Goal: Information Seeking & Learning: Learn about a topic

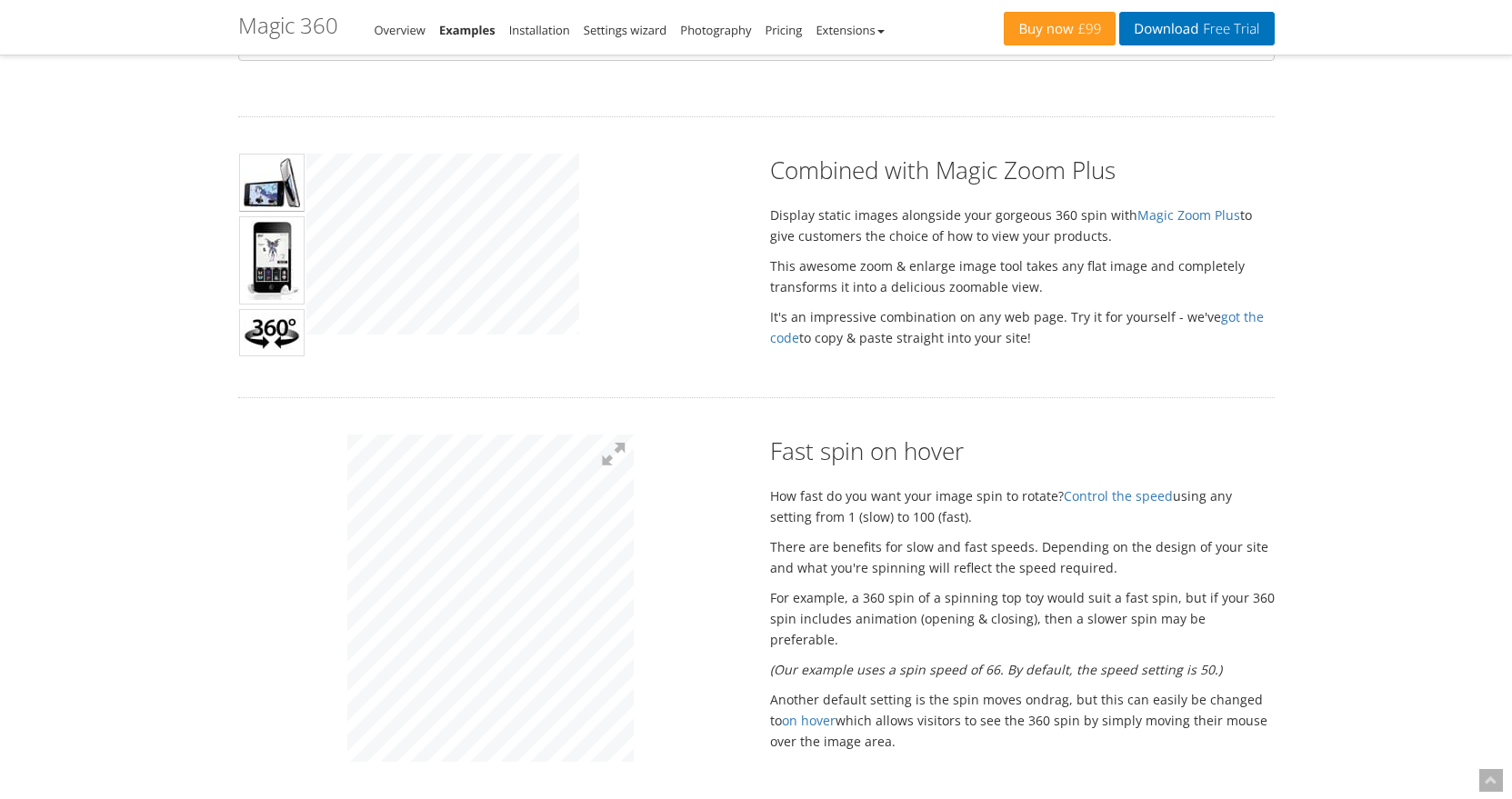
scroll to position [805, 0]
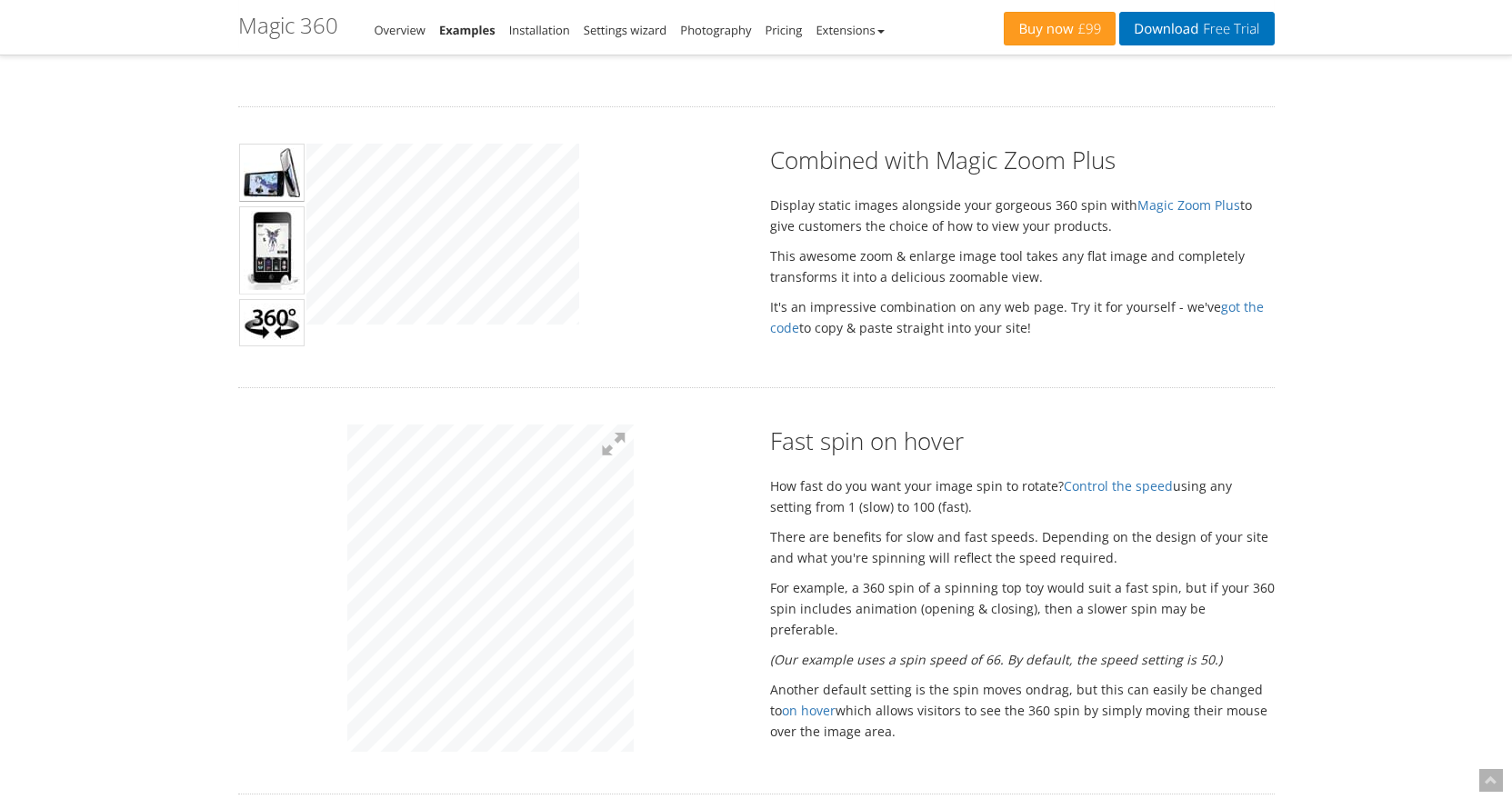
click at [272, 243] on img at bounding box center [272, 250] width 65 height 88
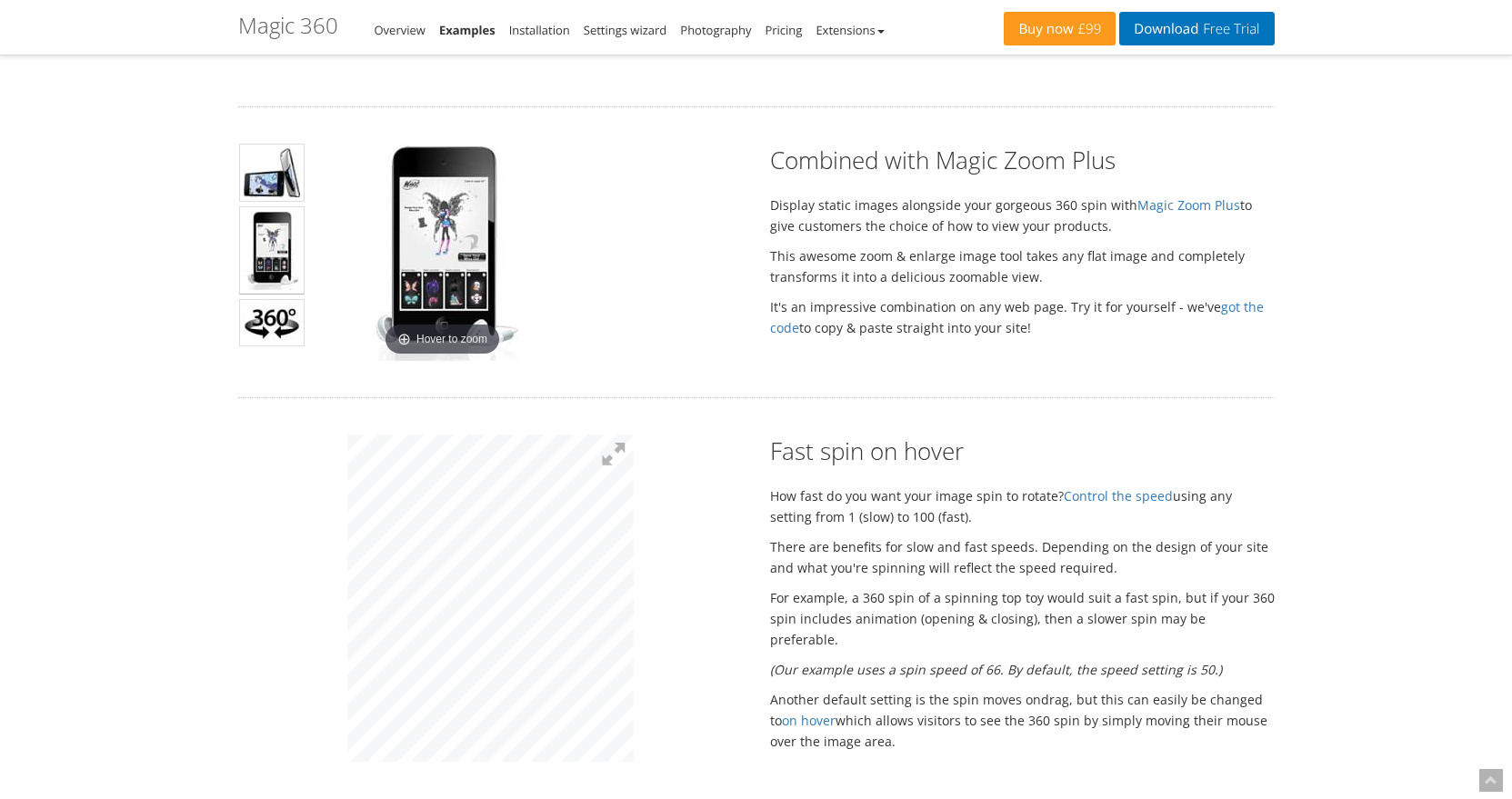
drag, startPoint x: 511, startPoint y: 258, endPoint x: 878, endPoint y: 297, distance: 369.1
click at [869, 297] on div "Hover to zoom Combined with Magic Zoom Plus Display static images alongside you…" at bounding box center [756, 252] width 1064 height 217
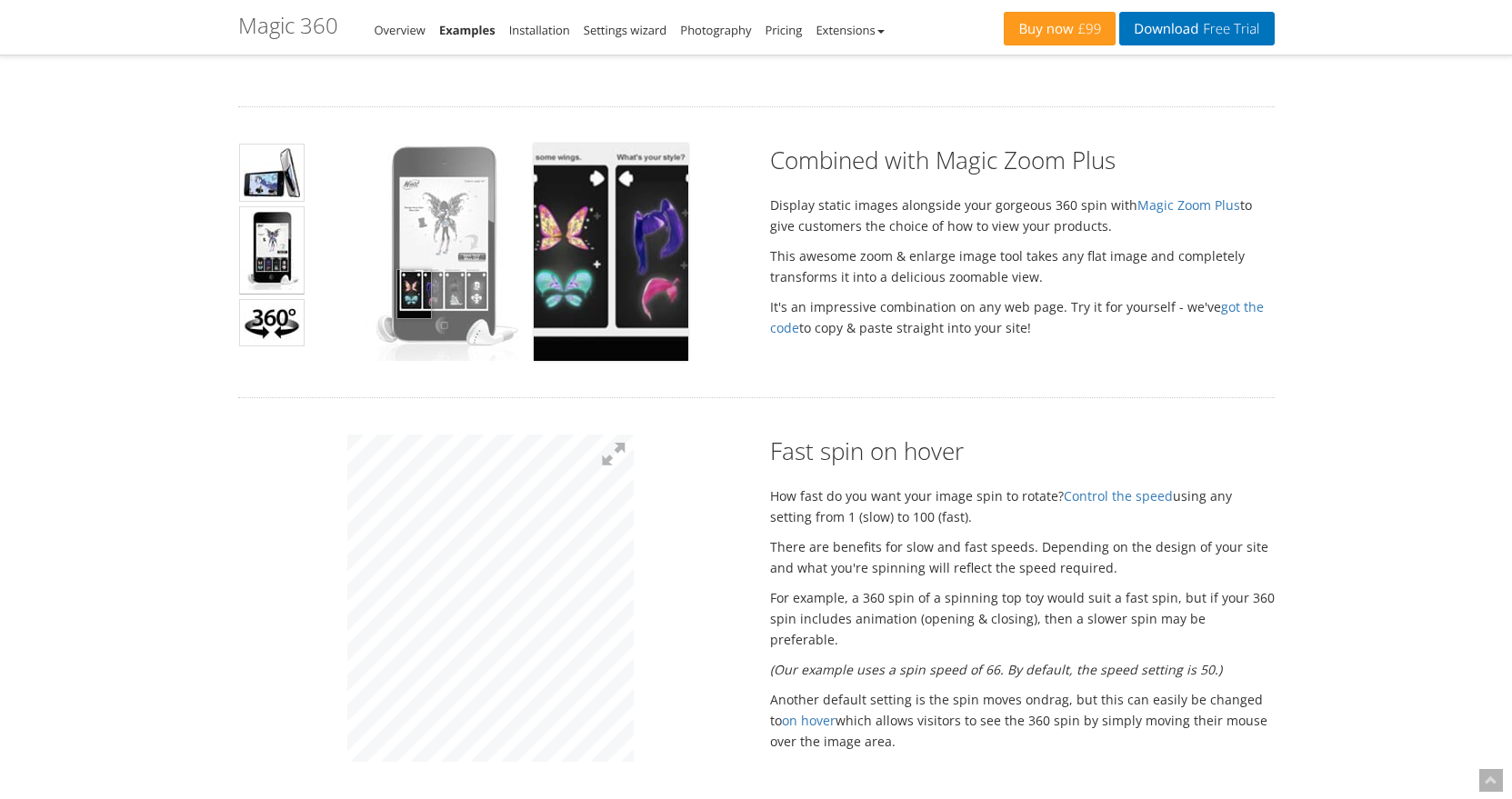
click at [414, 293] on img at bounding box center [443, 252] width 155 height 217
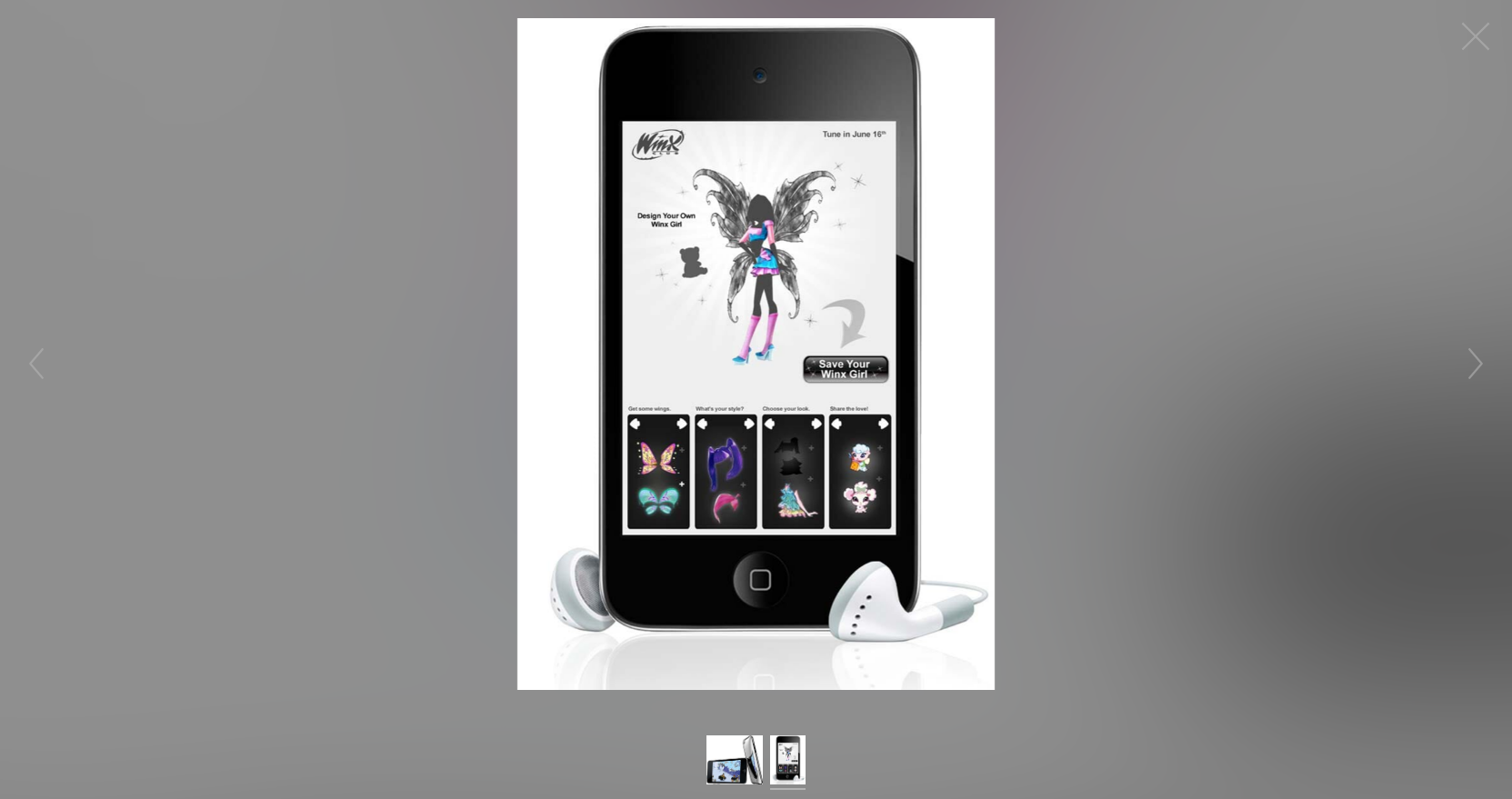
click at [795, 434] on img at bounding box center [756, 353] width 477 height 671
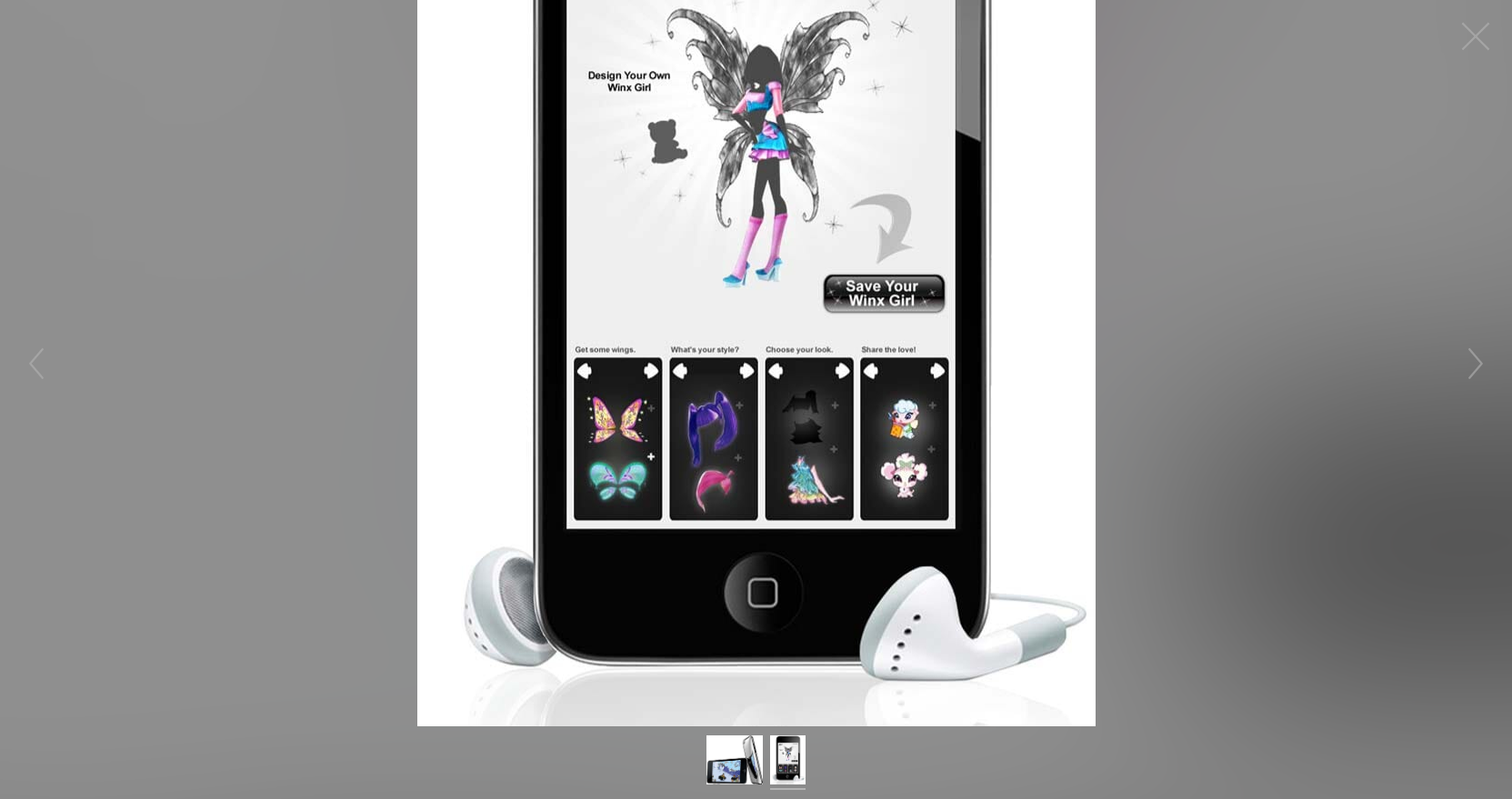
click at [1234, 433] on figure "Click to expand" at bounding box center [756, 363] width 1512 height 726
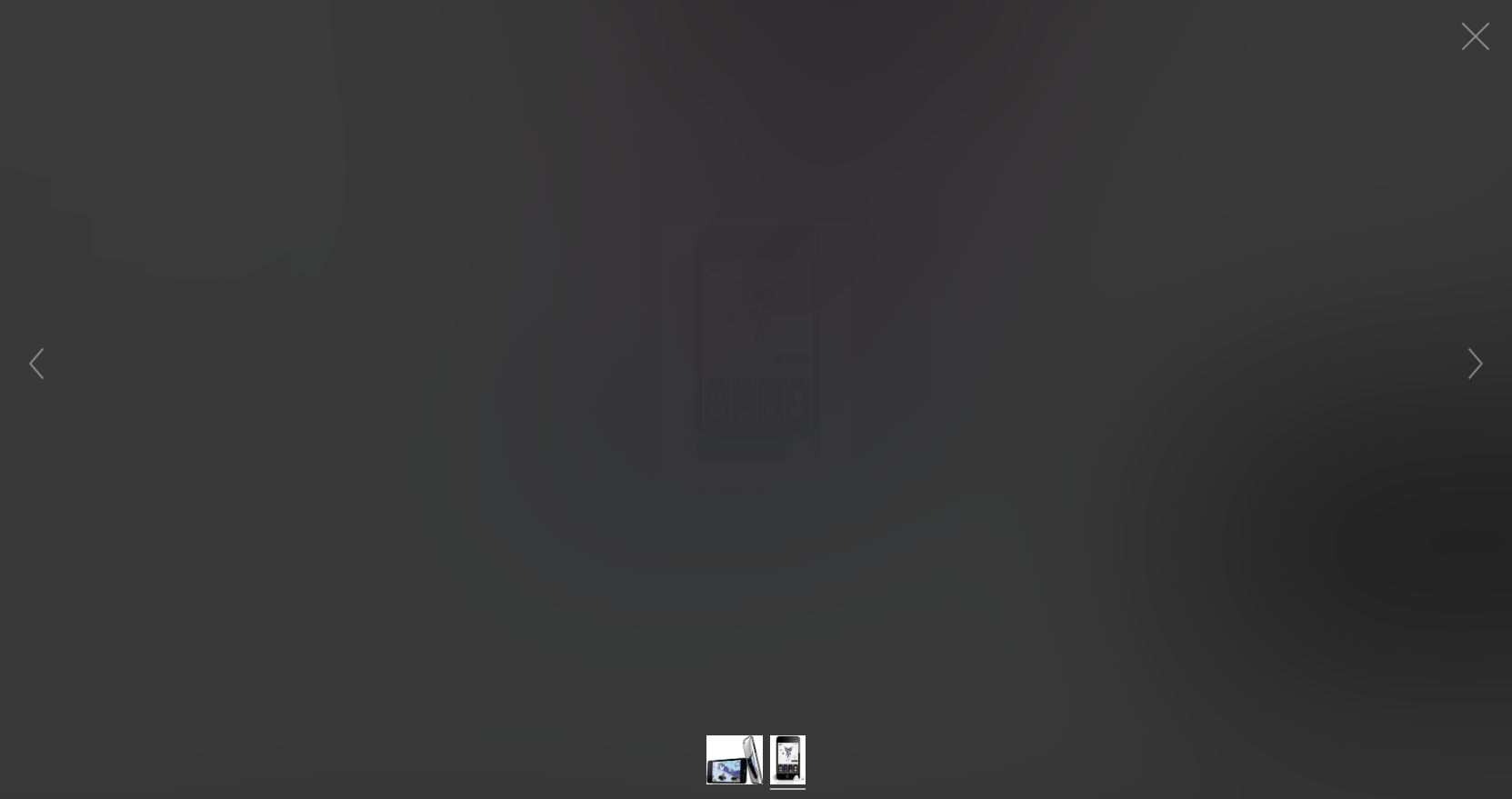
click at [1234, 434] on h2 "Fast spin on hover" at bounding box center [1023, 450] width 504 height 33
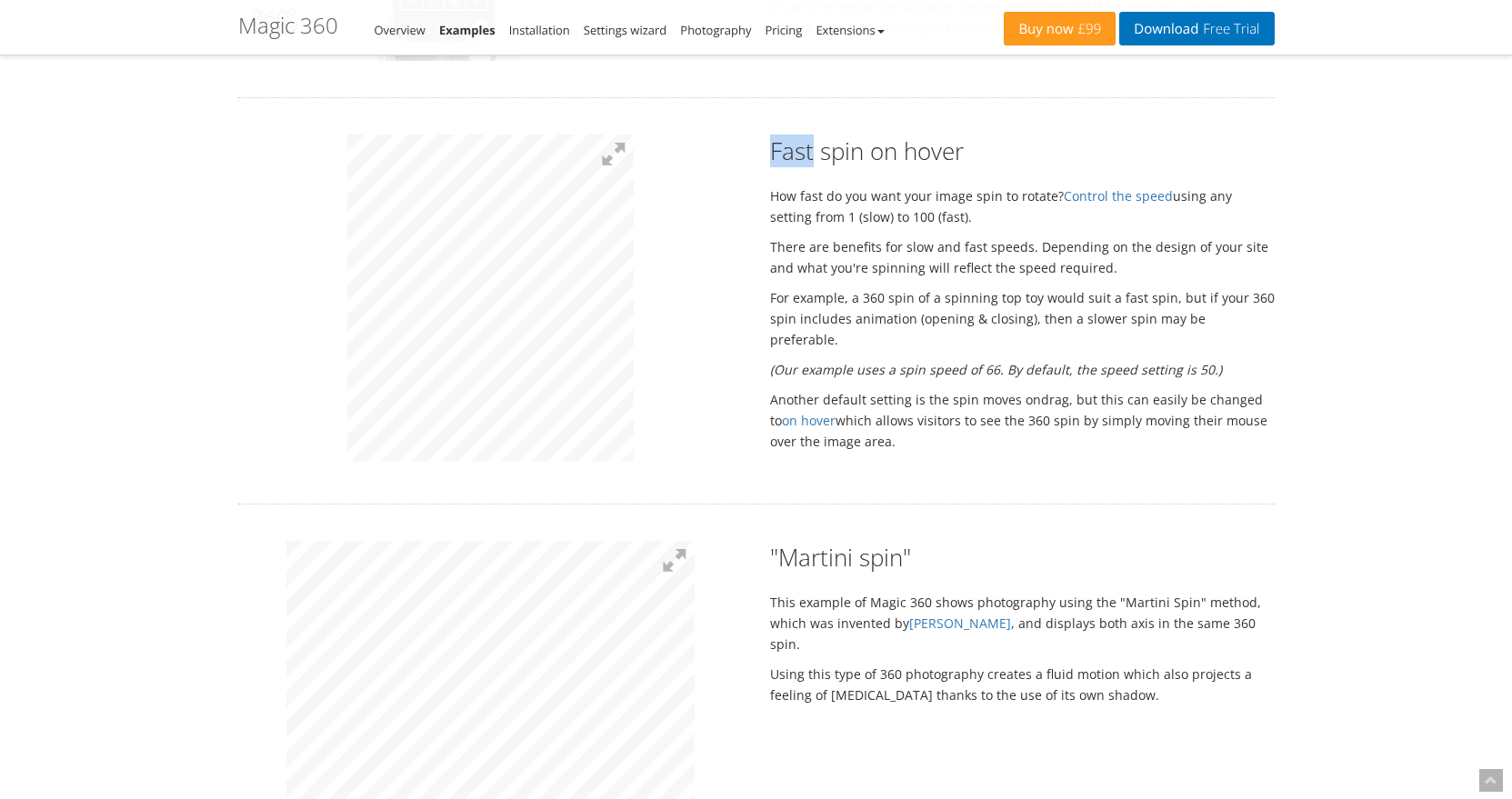
scroll to position [1215, 0]
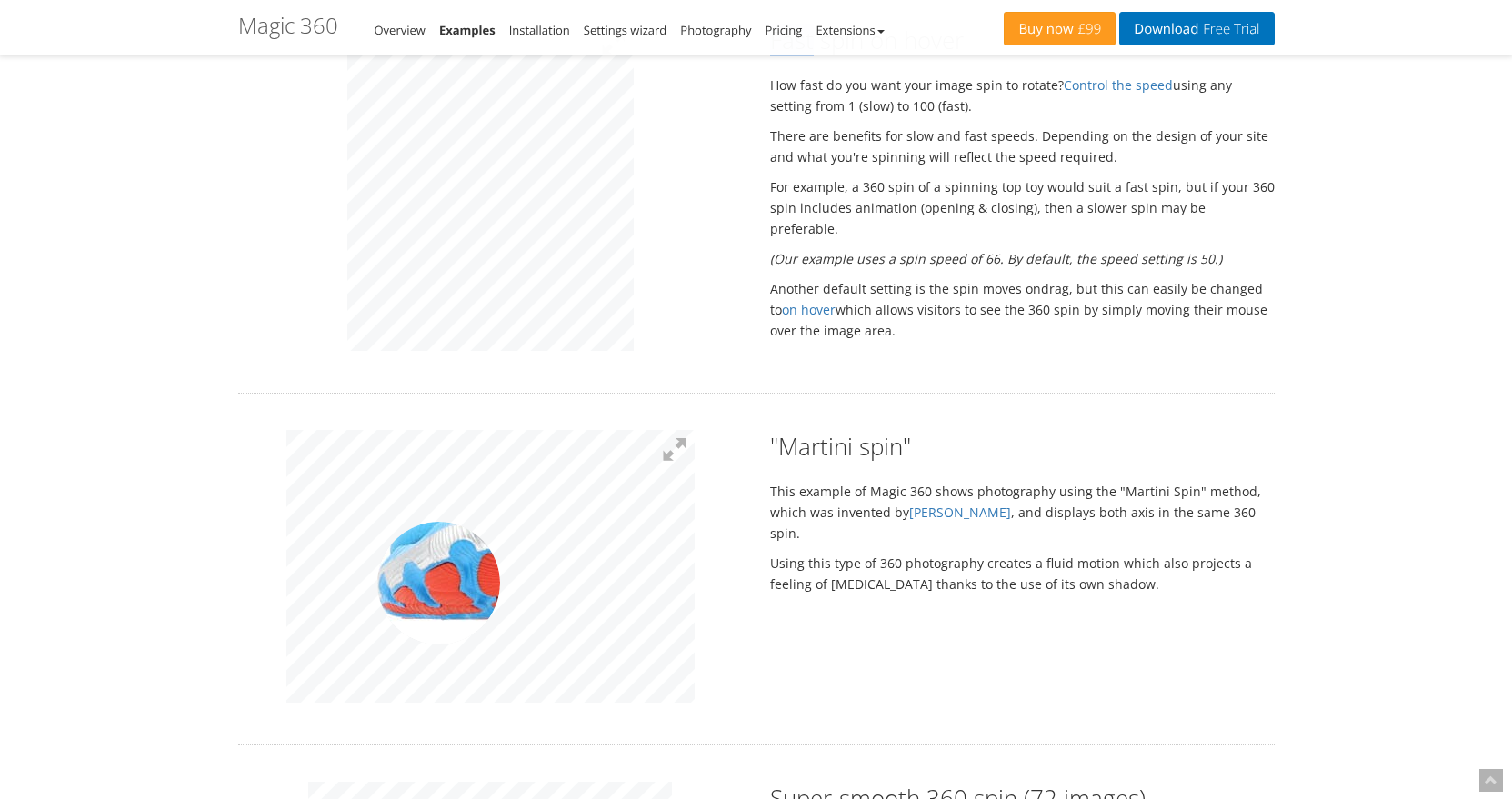
click at [438, 582] on img at bounding box center [554, 545] width 910 height 606
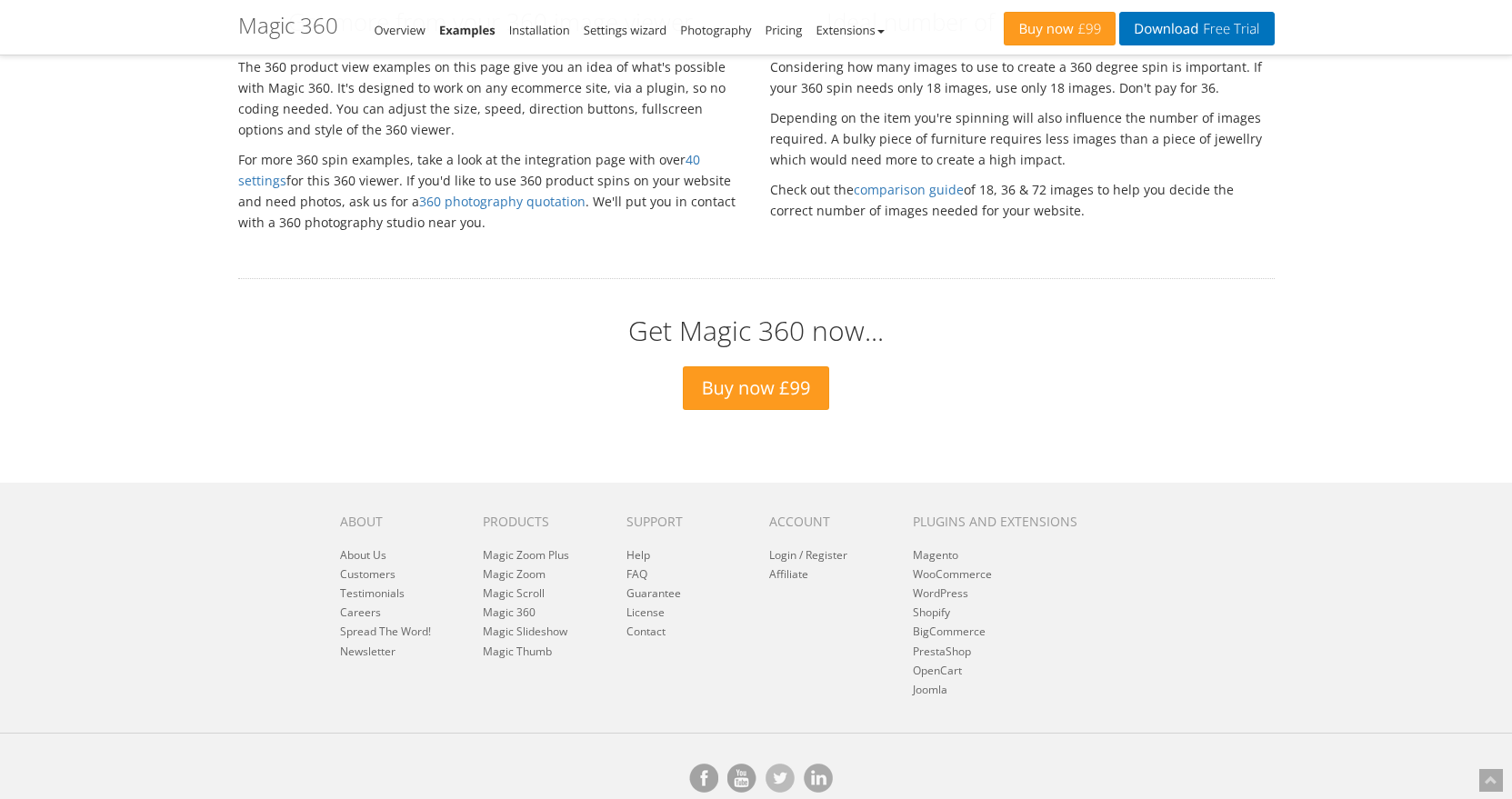
scroll to position [4078, 0]
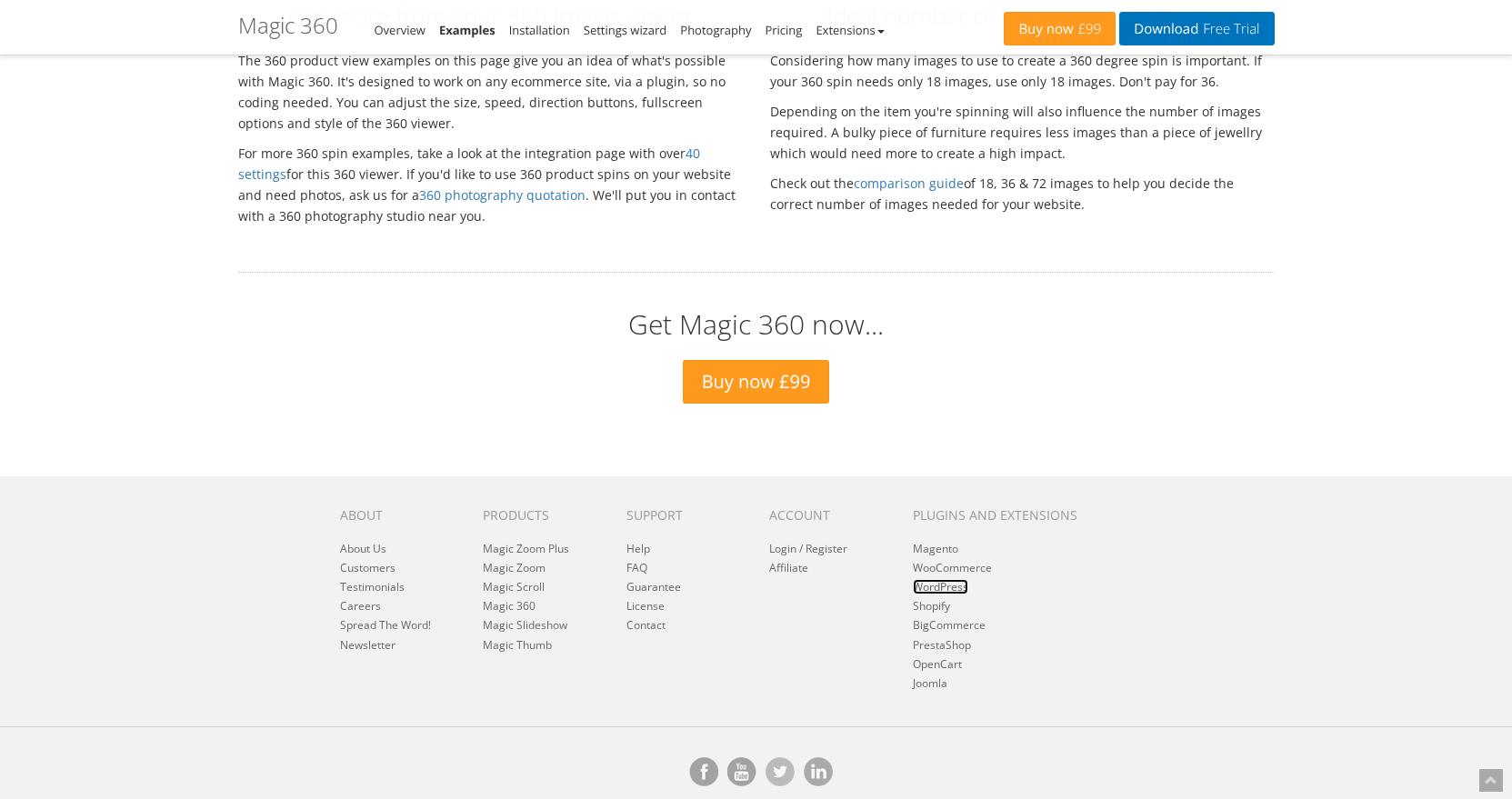
click at [941, 579] on link "WordPress" at bounding box center [940, 586] width 55 height 16
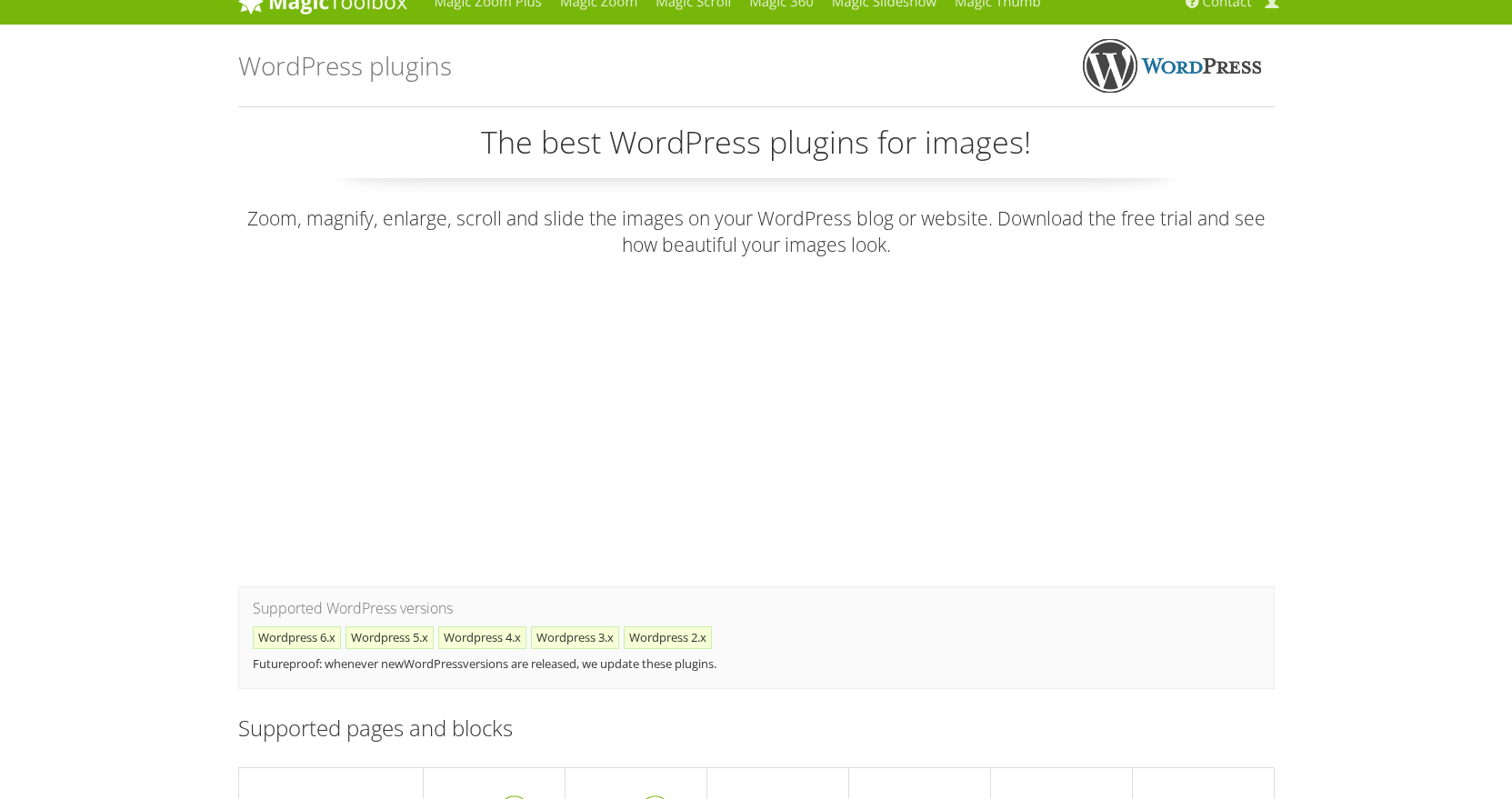
scroll to position [21, 0]
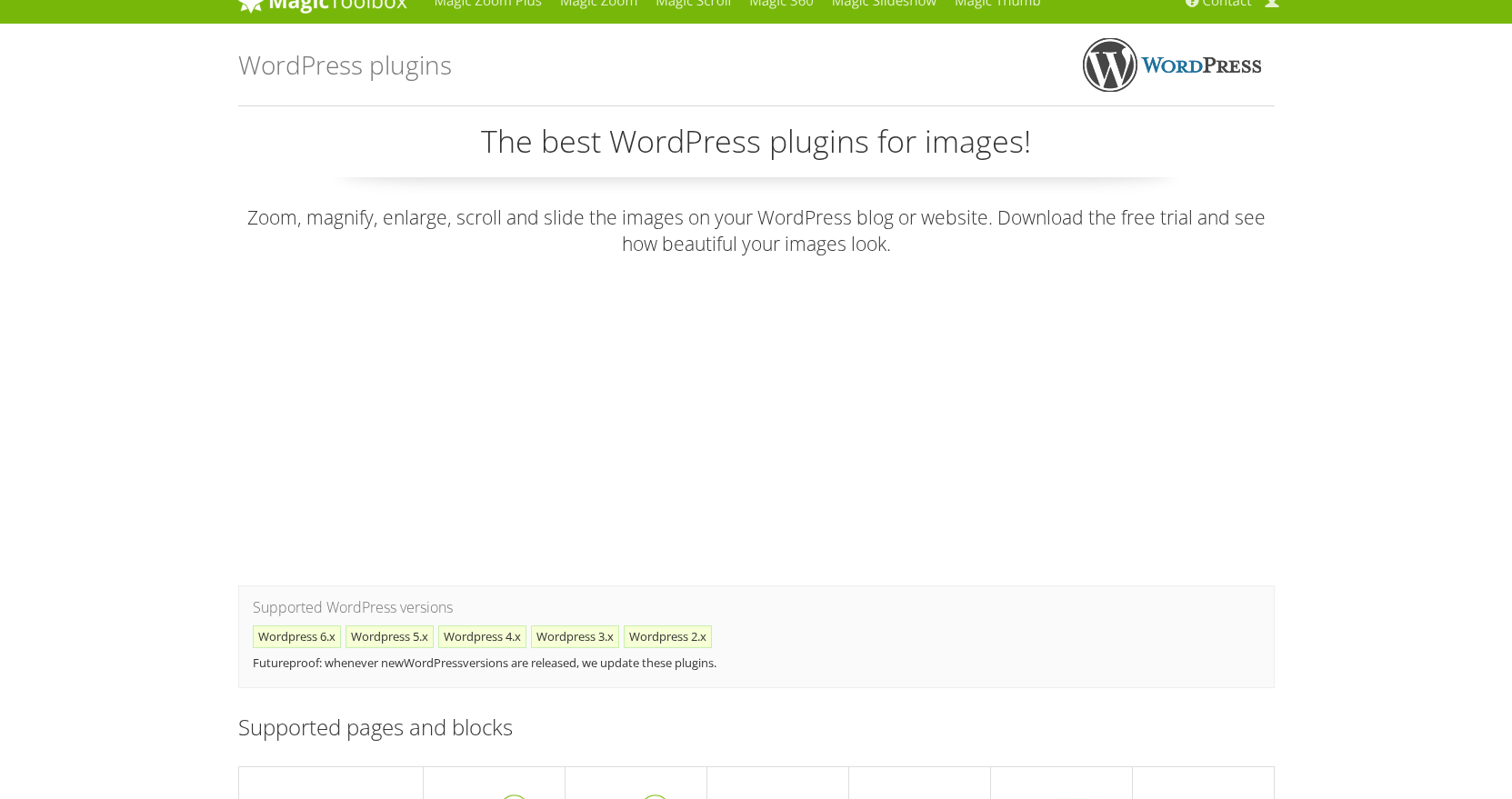
click at [288, 630] on li "Wordpress 6.x" at bounding box center [297, 637] width 88 height 22
click at [264, 658] on p "Futureproof: whenever new WordPress versions are released, we update these plug…" at bounding box center [756, 663] width 1008 height 21
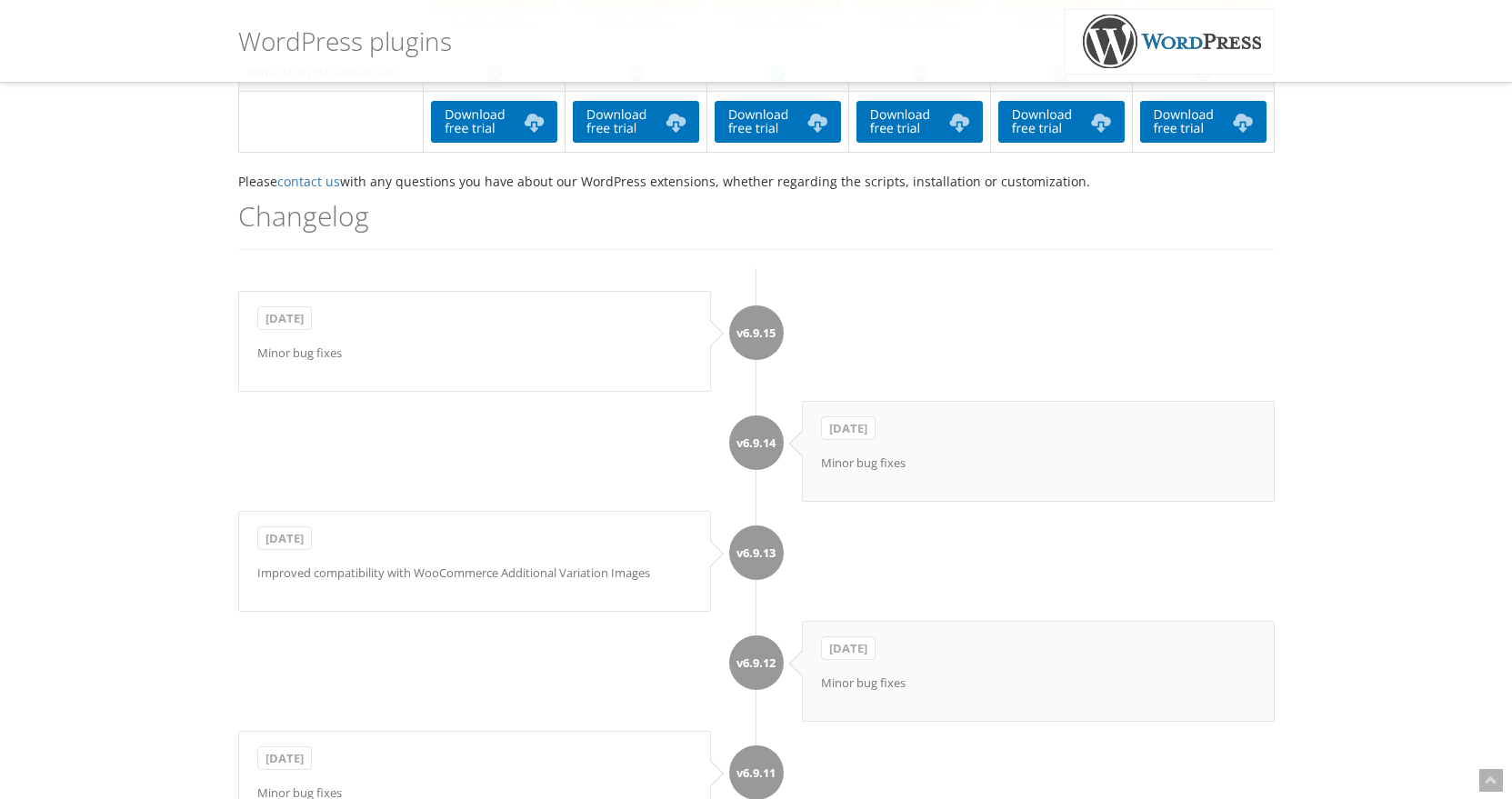
scroll to position [0, 0]
